Goal: Transaction & Acquisition: Purchase product/service

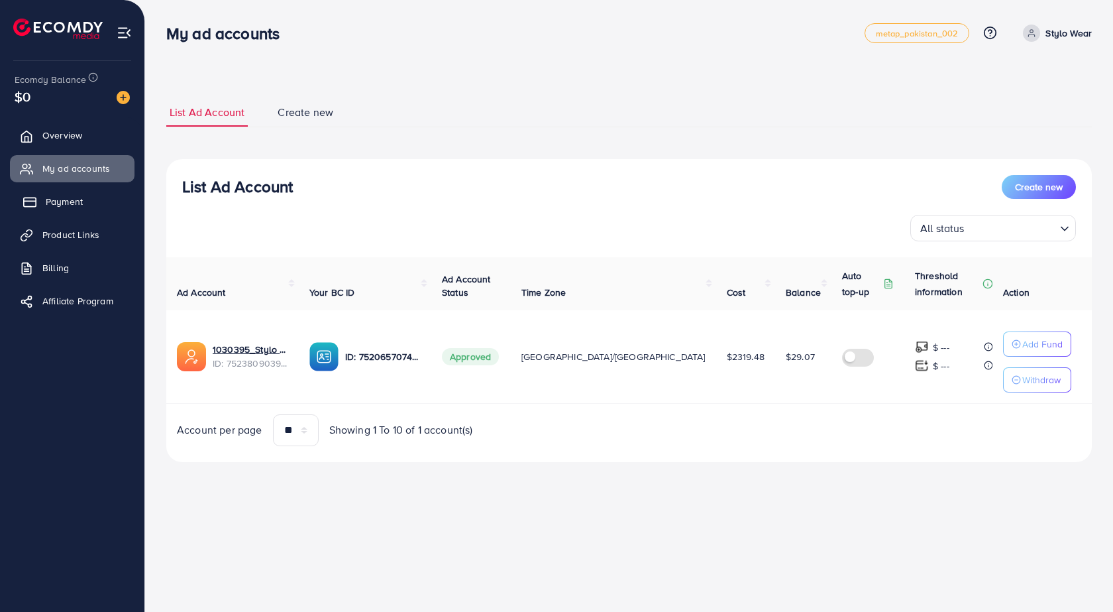
click at [72, 194] on link "Payment" at bounding box center [72, 201] width 125 height 27
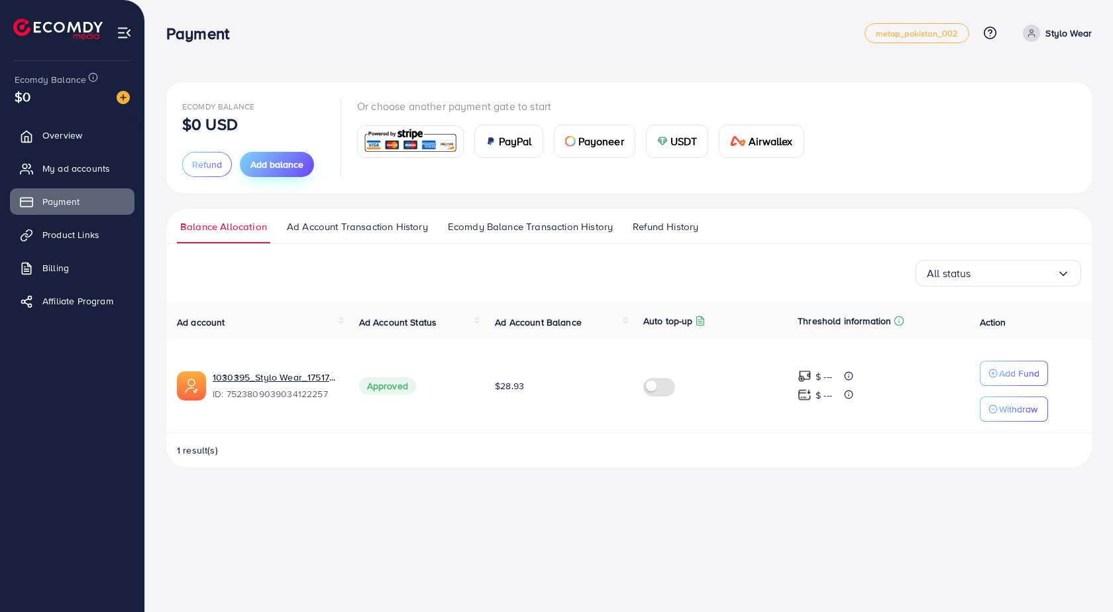
click at [271, 174] on button "Add balance" at bounding box center [277, 164] width 74 height 25
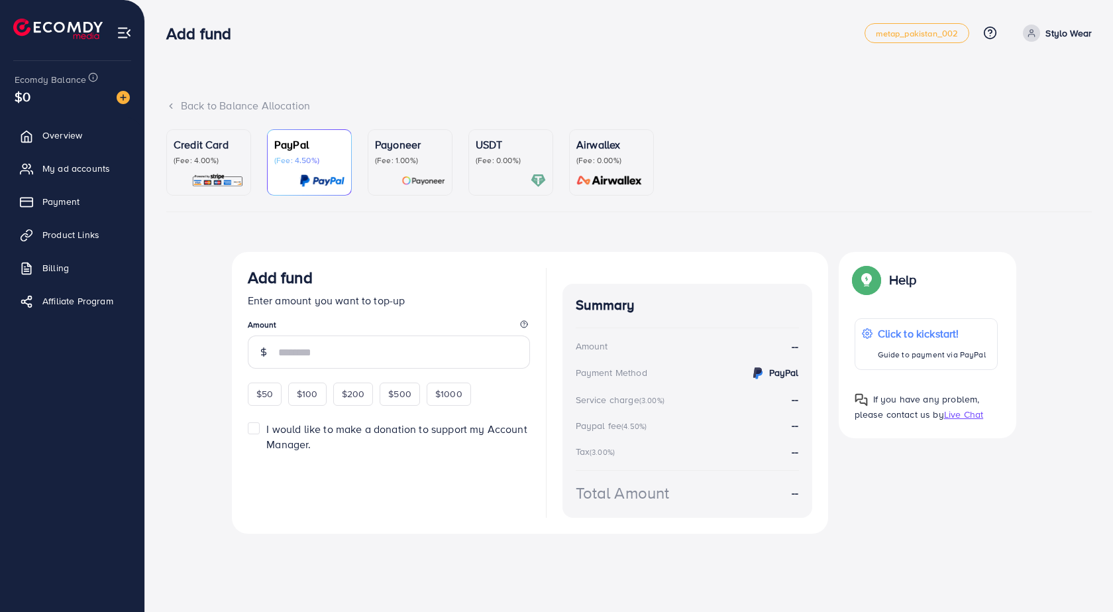
click at [219, 174] on img at bounding box center [217, 180] width 52 height 15
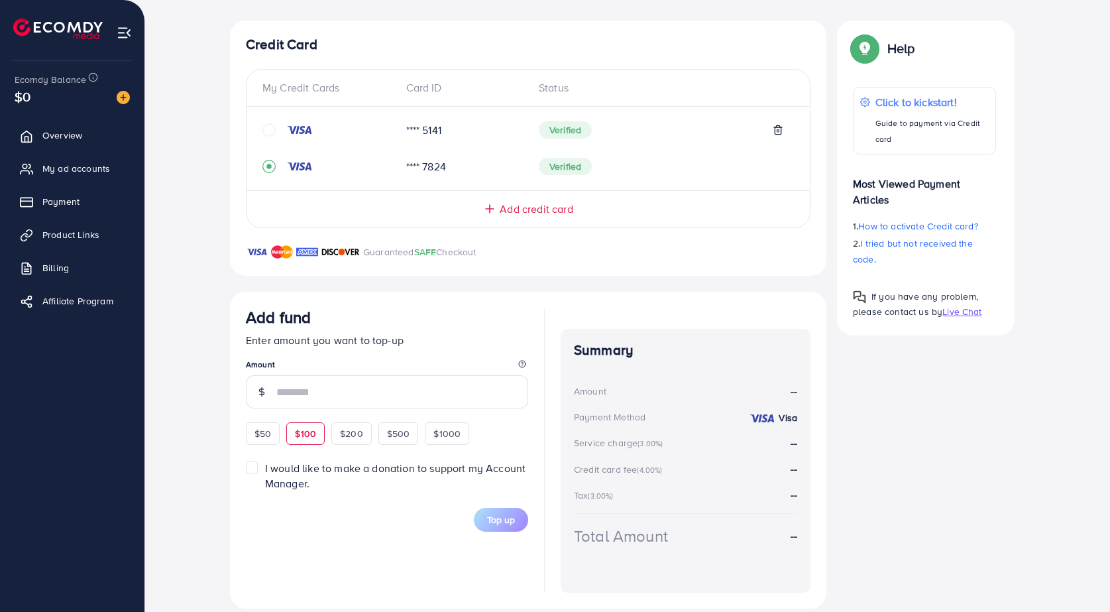
scroll to position [249, 0]
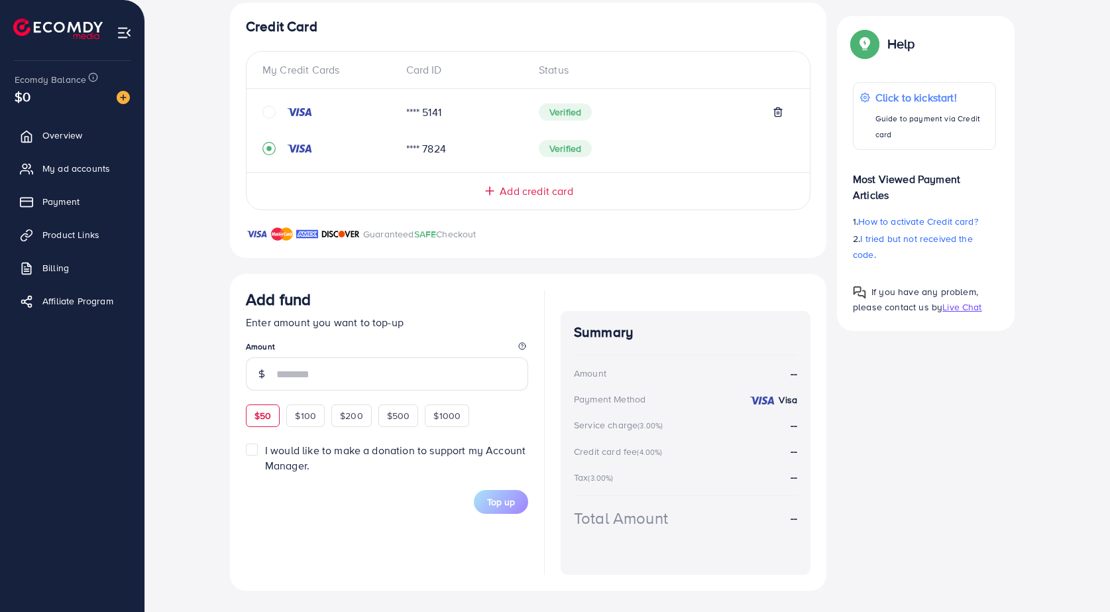
click at [277, 414] on div "$50" at bounding box center [263, 415] width 34 height 23
type input "**"
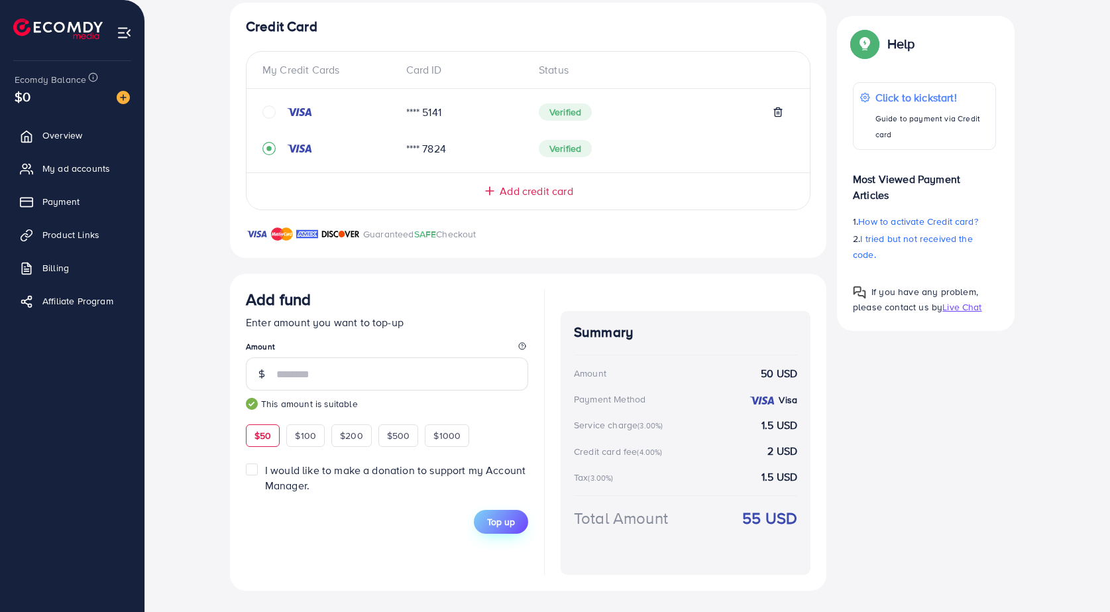
click at [518, 525] on button "Top up" at bounding box center [501, 521] width 54 height 24
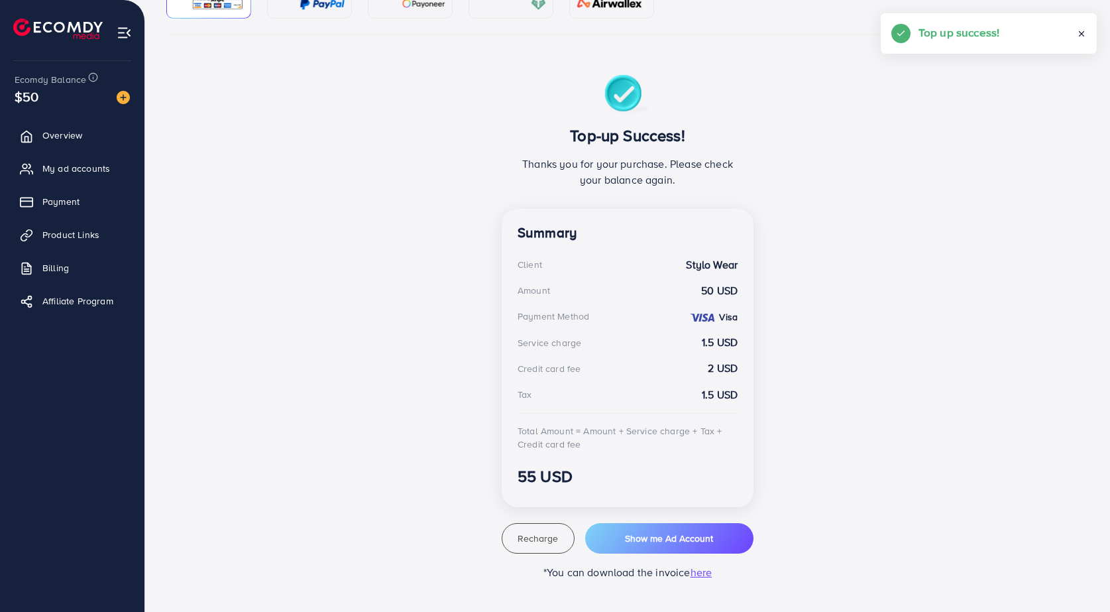
scroll to position [177, 0]
click at [86, 173] on span "My ad accounts" at bounding box center [80, 168] width 68 height 13
